Goal: Task Accomplishment & Management: Use online tool/utility

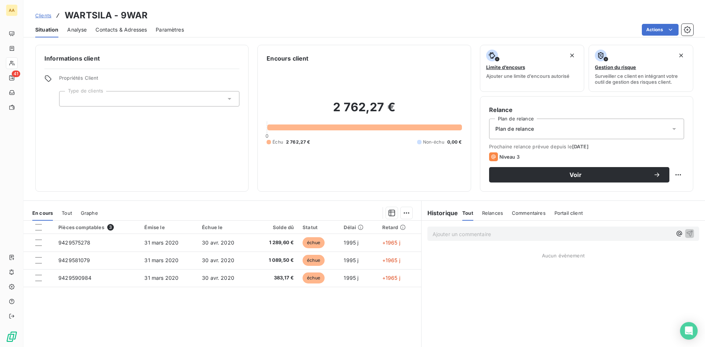
scroll to position [37, 0]
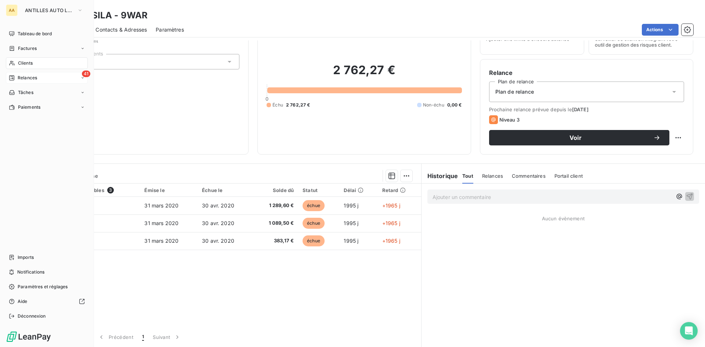
click at [30, 77] on span "Relances" at bounding box center [27, 78] width 19 height 7
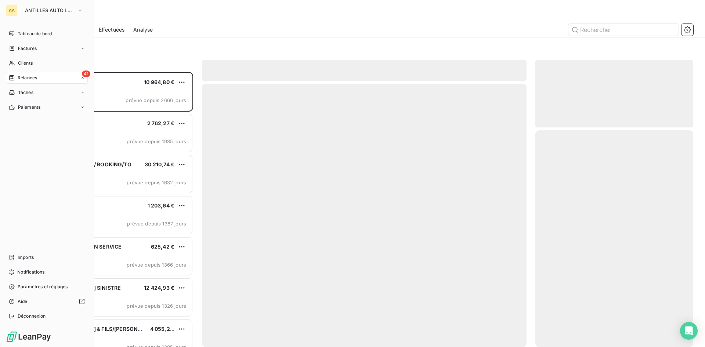
scroll to position [269, 152]
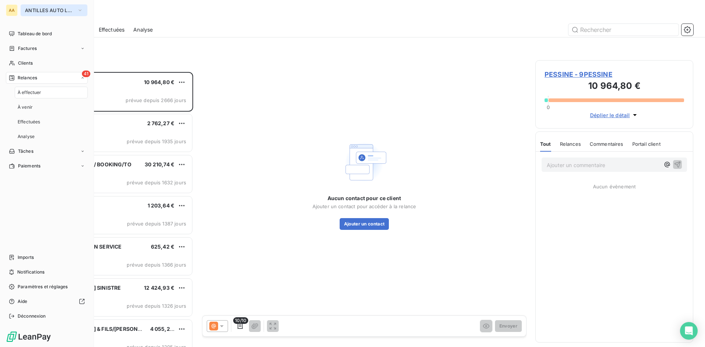
click at [80, 10] on icon "button" at bounding box center [80, 10] width 6 height 7
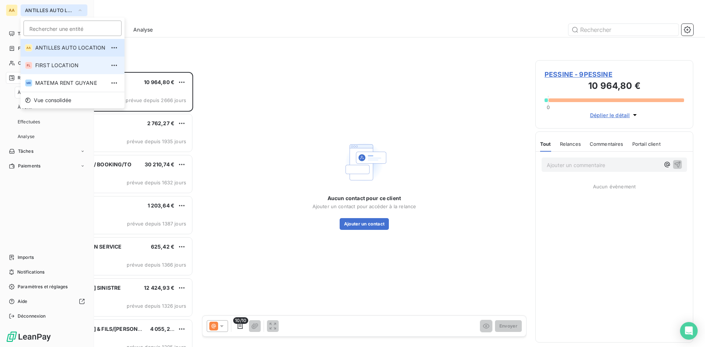
click at [62, 65] on span "FIRST LOCATION" at bounding box center [70, 65] width 70 height 7
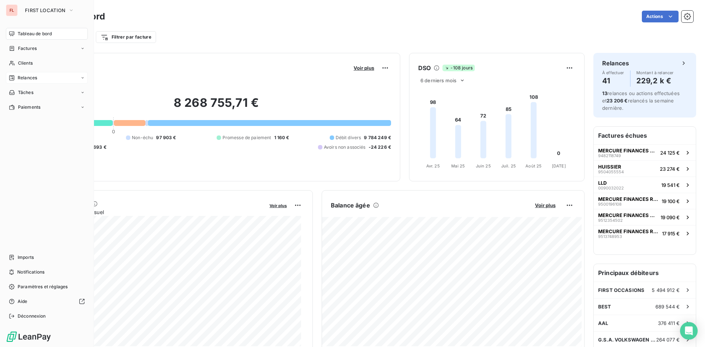
click at [38, 78] on div "Relances" at bounding box center [47, 78] width 82 height 12
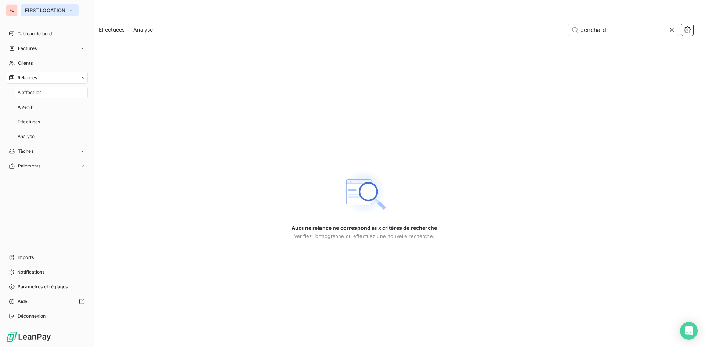
click at [75, 10] on button "FIRST LOCATION" at bounding box center [50, 10] width 58 height 12
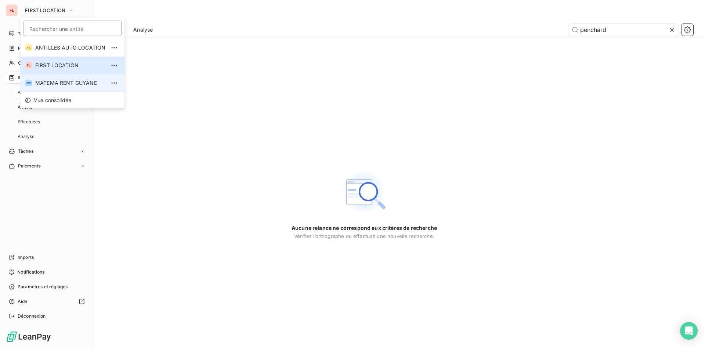
click at [56, 83] on span "MATEMA RENT GUYANE" at bounding box center [70, 82] width 70 height 7
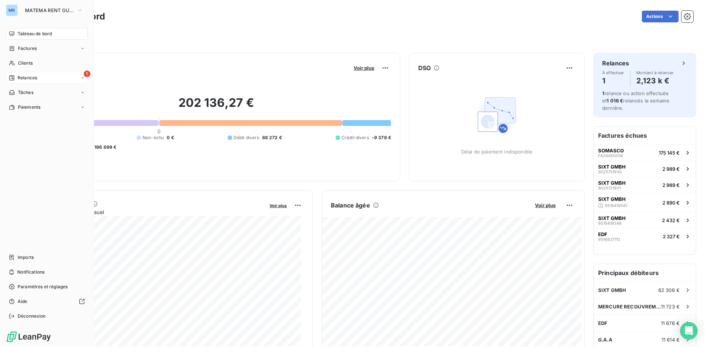
click at [44, 82] on div "1 Relances" at bounding box center [47, 78] width 82 height 12
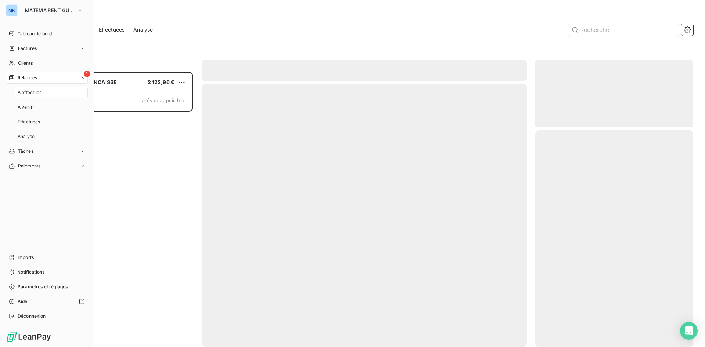
scroll to position [269, 152]
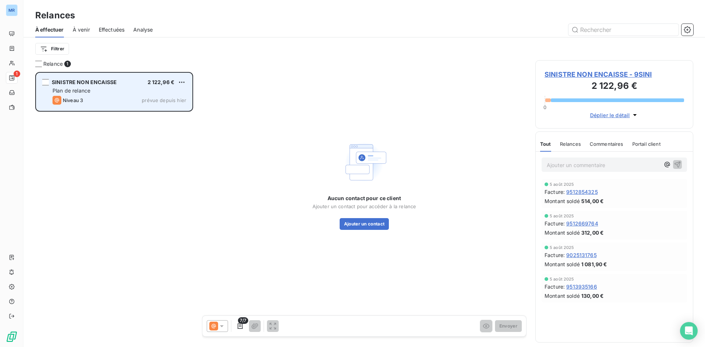
click at [130, 98] on div "Niveau 3 prévue depuis hier" at bounding box center [119, 100] width 134 height 9
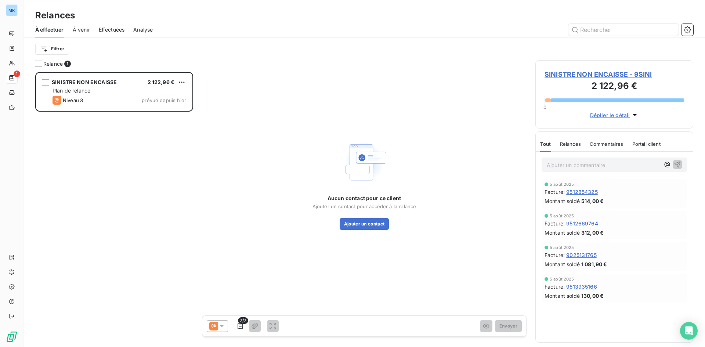
click at [624, 76] on span "SINISTRE NON ENCAISSE - 9SINI" at bounding box center [613, 74] width 139 height 10
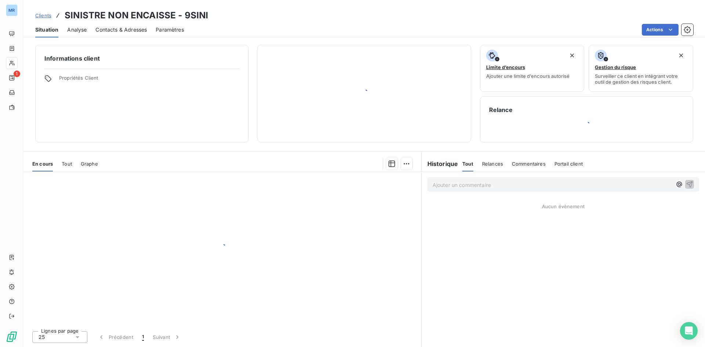
click at [624, 76] on span "Surveiller ce client en intégrant votre outil de gestion des risques client." at bounding box center [641, 79] width 92 height 12
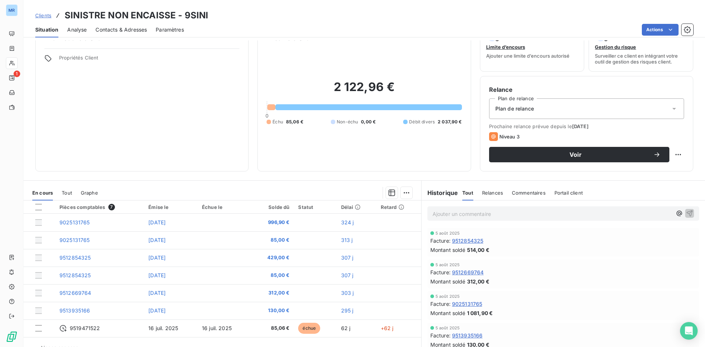
scroll to position [37, 0]
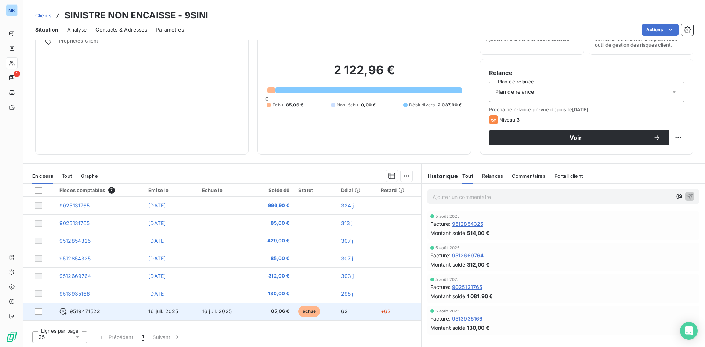
click at [93, 309] on span "9519471522" at bounding box center [85, 311] width 30 height 7
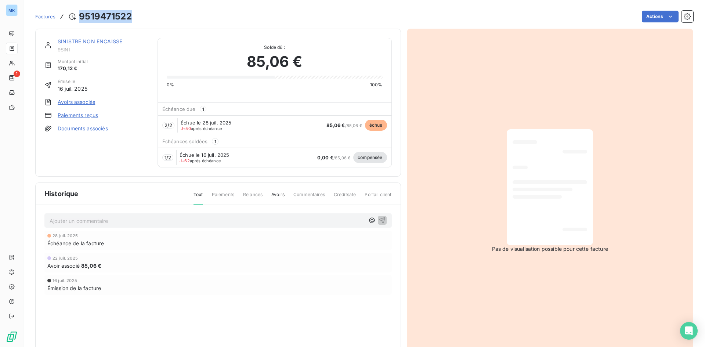
drag, startPoint x: 135, startPoint y: 16, endPoint x: 79, endPoint y: 15, distance: 56.2
click at [79, 15] on div "Factures 9519471522 Actions" at bounding box center [364, 16] width 658 height 15
copy h3 "9519471522"
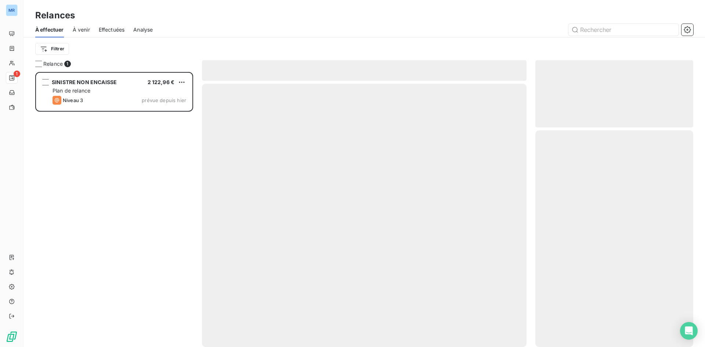
scroll to position [269, 152]
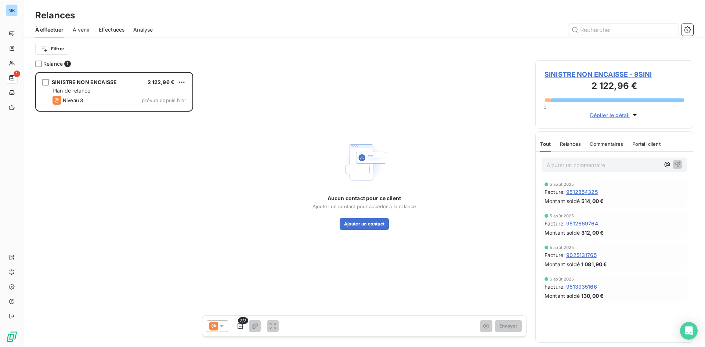
type input "X"
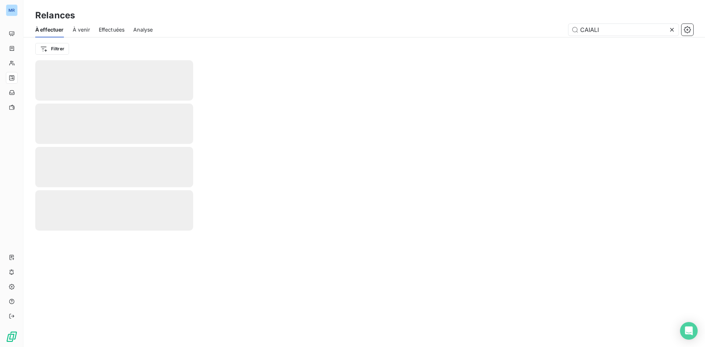
type input "CAIALI"
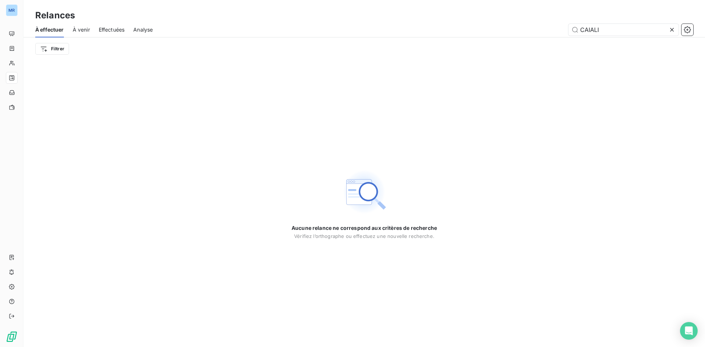
click at [85, 30] on span "À venir" at bounding box center [81, 29] width 17 height 7
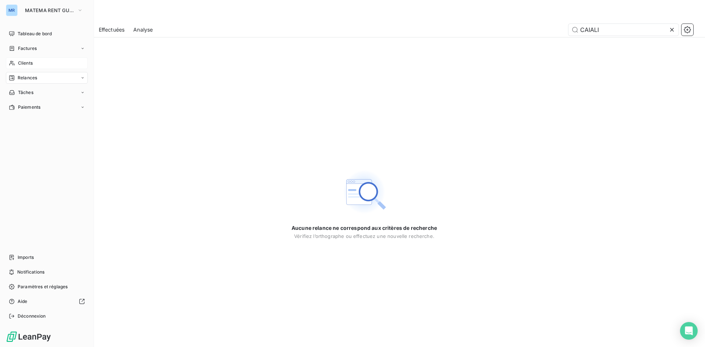
click at [17, 60] on div "Clients" at bounding box center [47, 63] width 82 height 12
click at [85, 8] on button "MATEMA RENT GUYANE" at bounding box center [54, 10] width 67 height 12
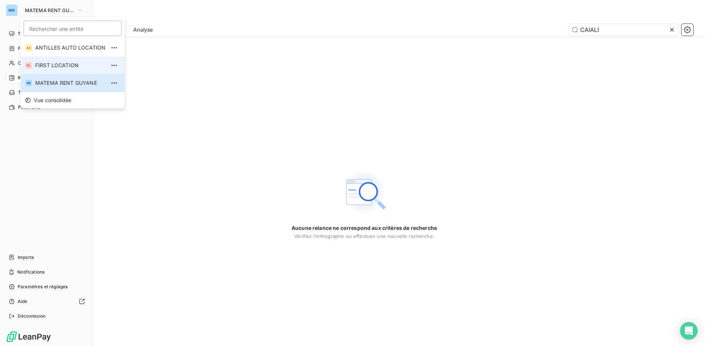
click at [68, 65] on span "FIRST LOCATION" at bounding box center [70, 65] width 70 height 7
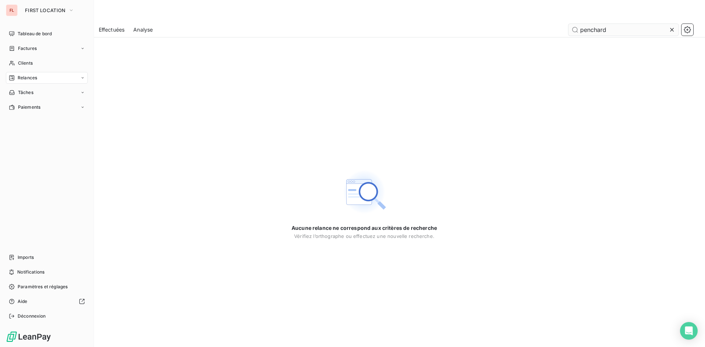
click at [613, 27] on input "penchard" at bounding box center [623, 30] width 110 height 12
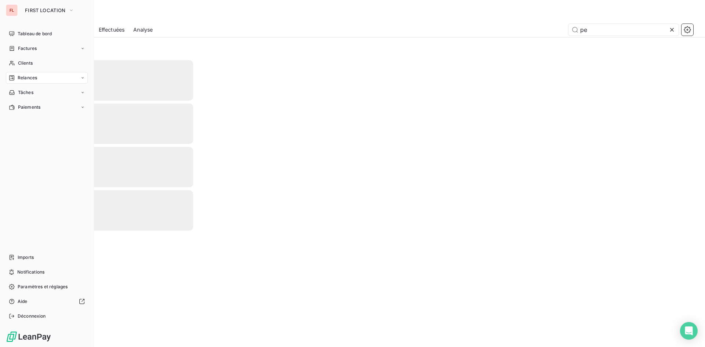
type input "p"
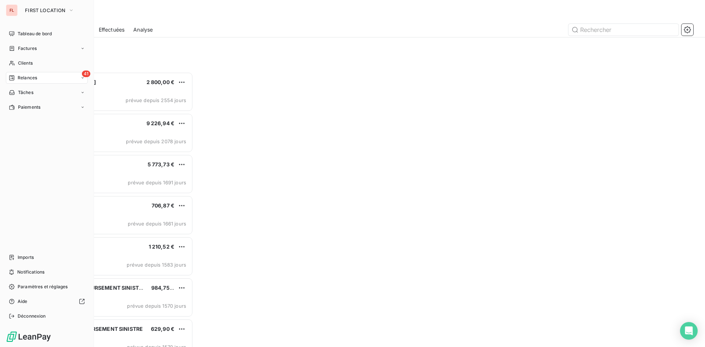
scroll to position [269, 152]
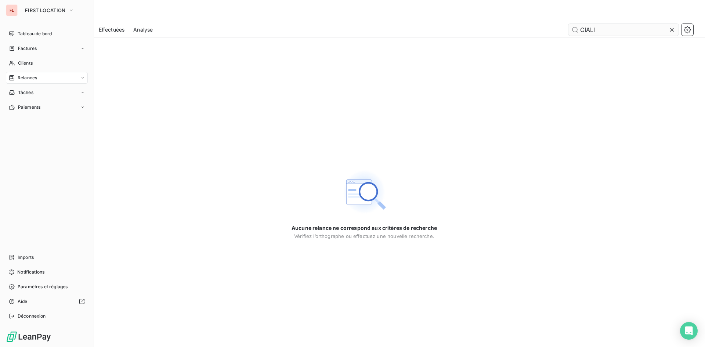
click at [583, 33] on input "CIALI" at bounding box center [623, 30] width 110 height 12
type input "CAIALI"
click at [33, 63] on span "Clients" at bounding box center [25, 63] width 15 height 7
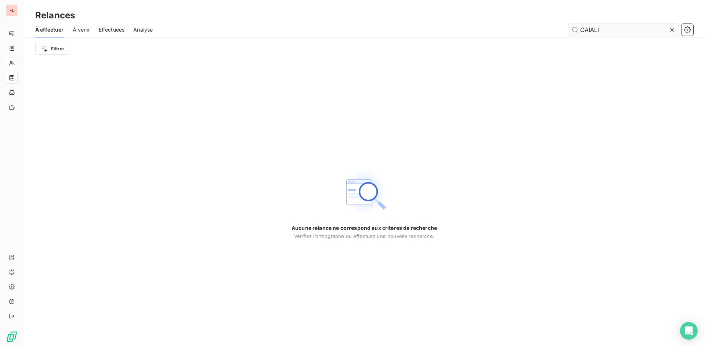
click at [609, 29] on input "CAIALI" at bounding box center [623, 30] width 110 height 12
drag, startPoint x: 146, startPoint y: 56, endPoint x: 123, endPoint y: 55, distance: 22.8
click at [146, 57] on div "Filtrer" at bounding box center [364, 48] width 658 height 23
click at [106, 52] on div "Filtrer" at bounding box center [364, 49] width 658 height 14
click at [78, 28] on span "À venir" at bounding box center [81, 29] width 17 height 7
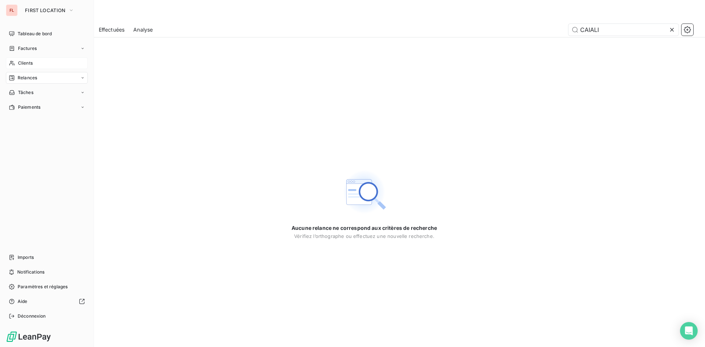
click at [27, 56] on nav "Tableau de bord Factures Clients Relances Tâches Paiements" at bounding box center [47, 70] width 82 height 85
click at [26, 62] on span "Clients" at bounding box center [25, 63] width 15 height 7
click at [15, 62] on div "Clients" at bounding box center [47, 63] width 82 height 12
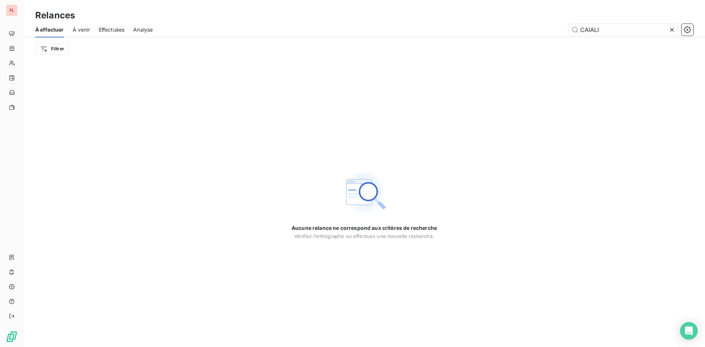
click at [80, 28] on span "À venir" at bounding box center [81, 29] width 17 height 7
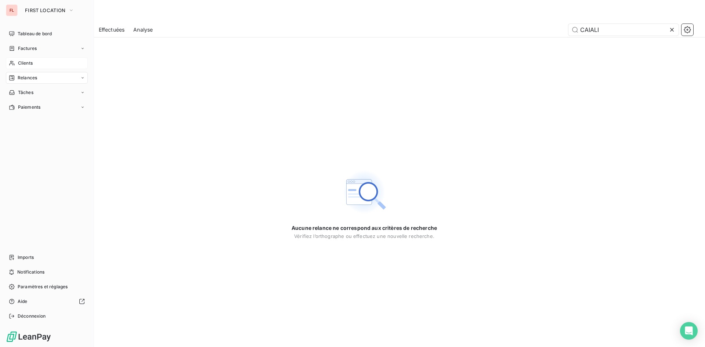
click at [14, 62] on icon at bounding box center [12, 63] width 6 height 6
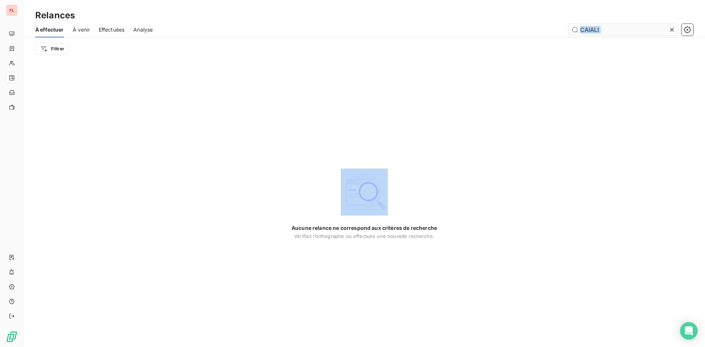
click at [668, 29] on div "CAIALI" at bounding box center [623, 30] width 110 height 12
click at [671, 29] on icon at bounding box center [672, 30] width 4 height 4
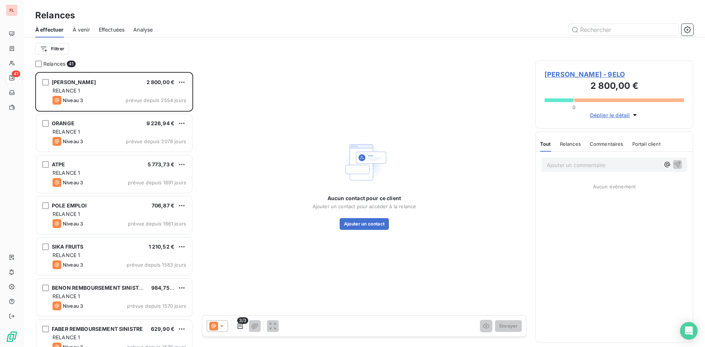
scroll to position [269, 152]
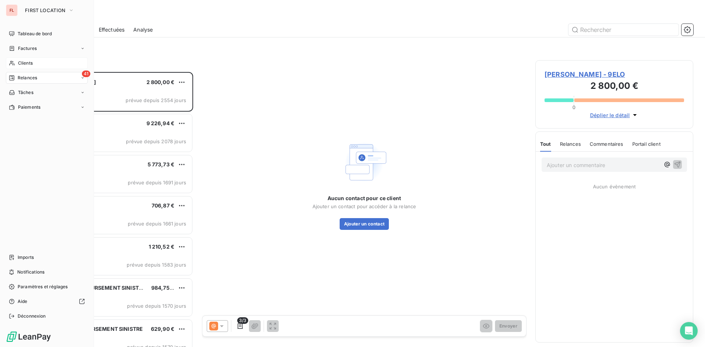
click at [18, 61] on span "Clients" at bounding box center [25, 63] width 15 height 7
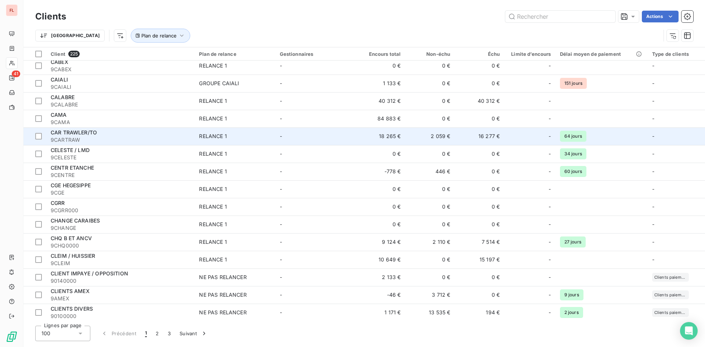
scroll to position [587, 0]
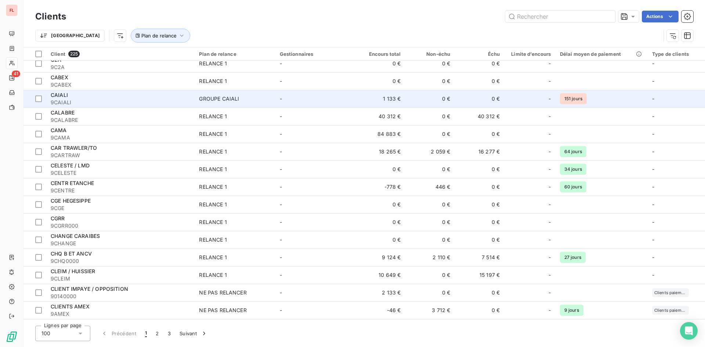
click at [99, 99] on span "9CAIALI" at bounding box center [120, 102] width 139 height 7
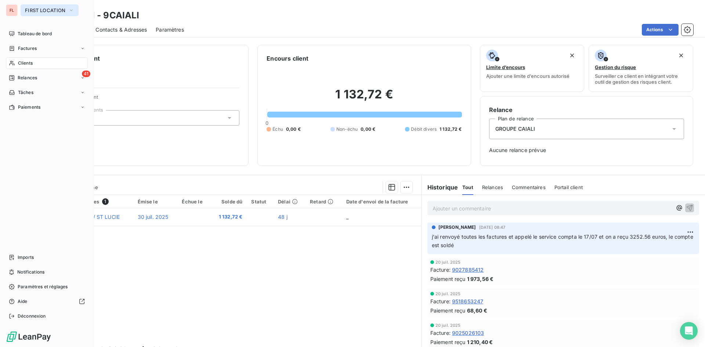
click at [70, 11] on icon "button" at bounding box center [71, 10] width 6 height 7
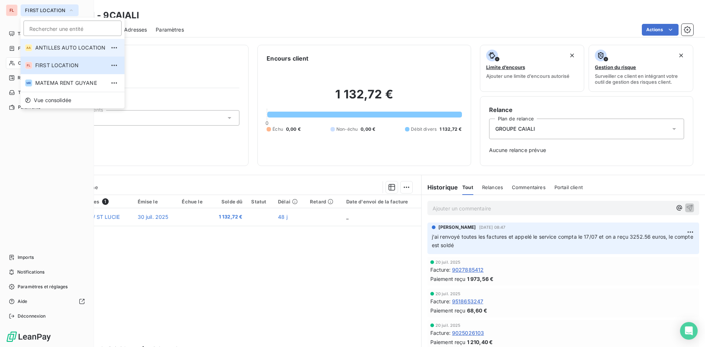
click at [64, 51] on span "ANTILLES AUTO LOCATION" at bounding box center [70, 47] width 70 height 7
